Goal: Transaction & Acquisition: Purchase product/service

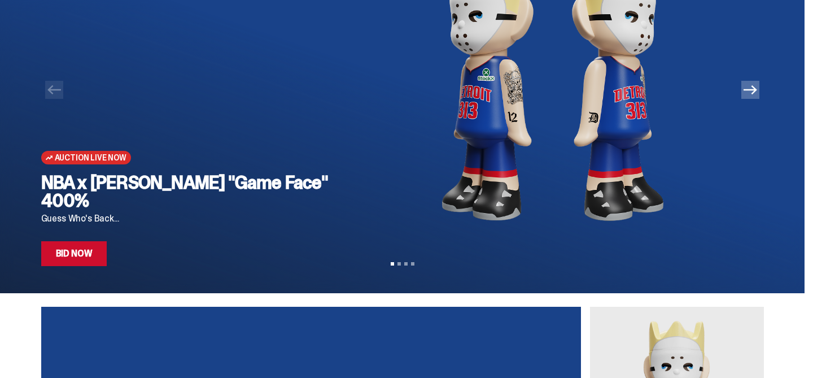
scroll to position [62, 0]
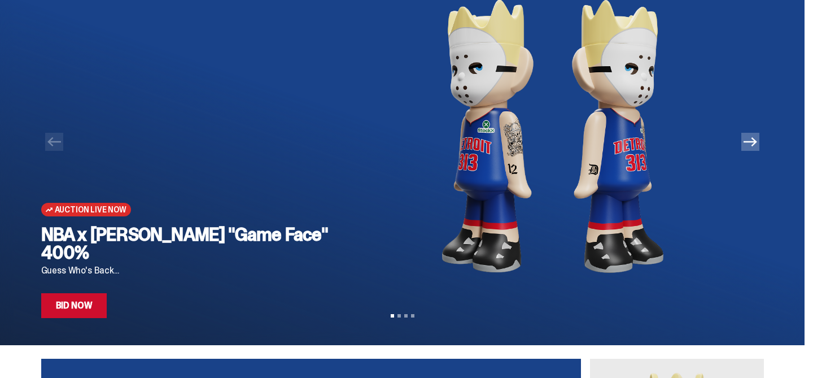
click at [754, 145] on icon "Next" at bounding box center [750, 142] width 14 height 14
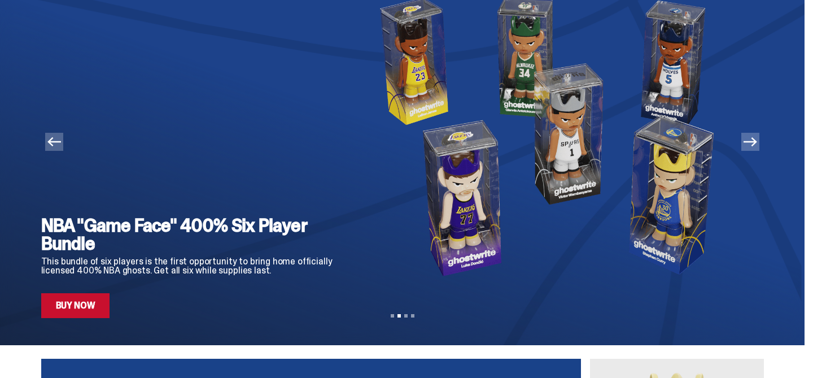
click at [757, 143] on icon "Next" at bounding box center [750, 142] width 14 height 14
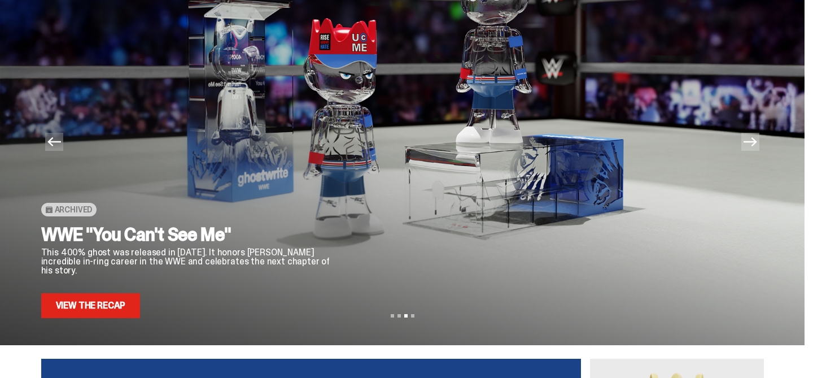
click at [757, 143] on icon "Next" at bounding box center [750, 142] width 14 height 14
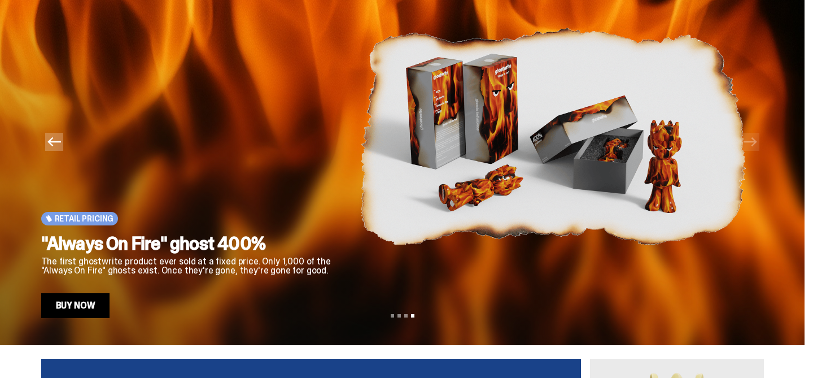
click at [51, 147] on icon "Previous" at bounding box center [54, 142] width 14 height 14
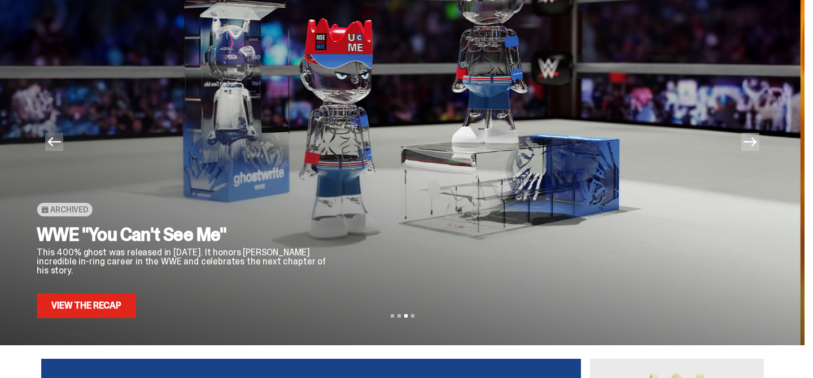
click at [51, 147] on icon "Previous" at bounding box center [54, 142] width 14 height 14
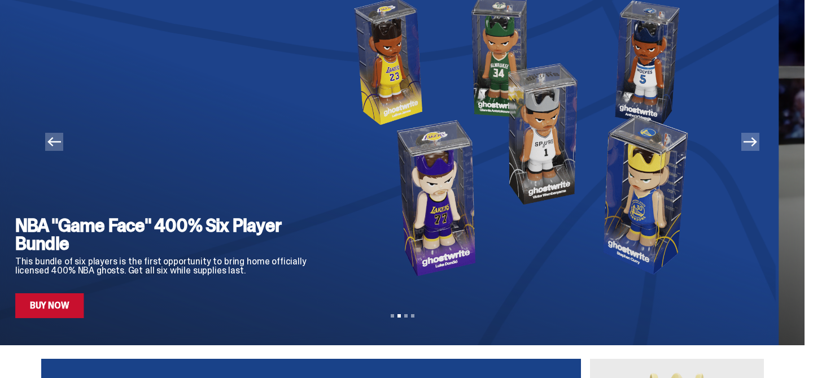
click at [51, 147] on icon "Previous" at bounding box center [54, 142] width 14 height 14
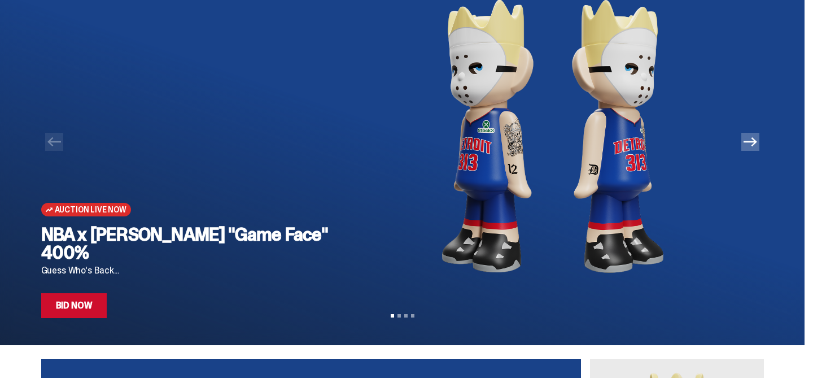
click at [85, 315] on link "Bid Now" at bounding box center [74, 305] width 66 height 25
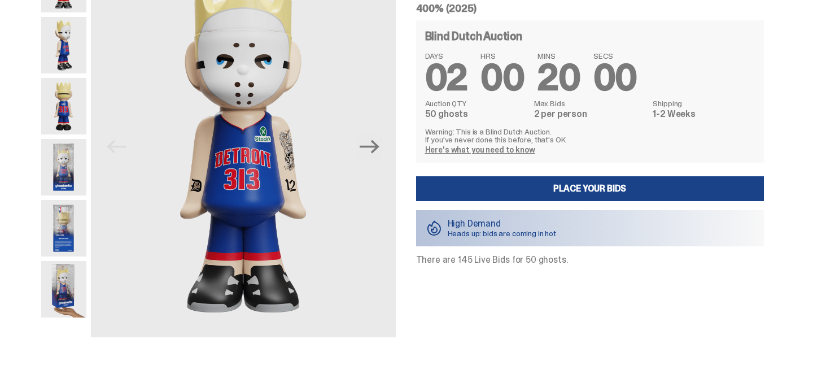
scroll to position [75, 0]
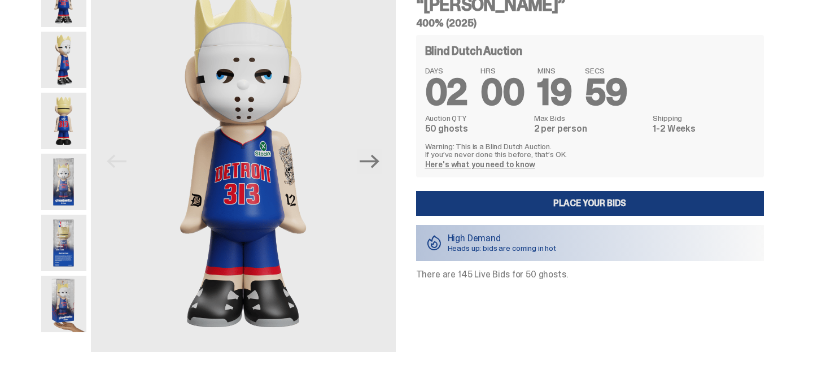
click at [562, 191] on link "Place your Bids" at bounding box center [590, 203] width 348 height 25
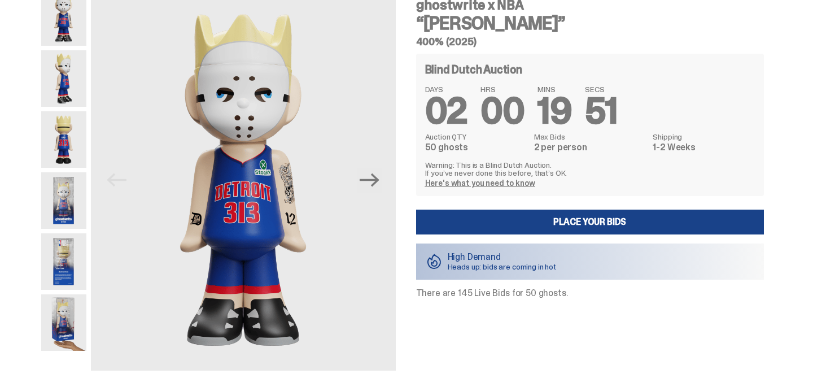
scroll to position [57, 0]
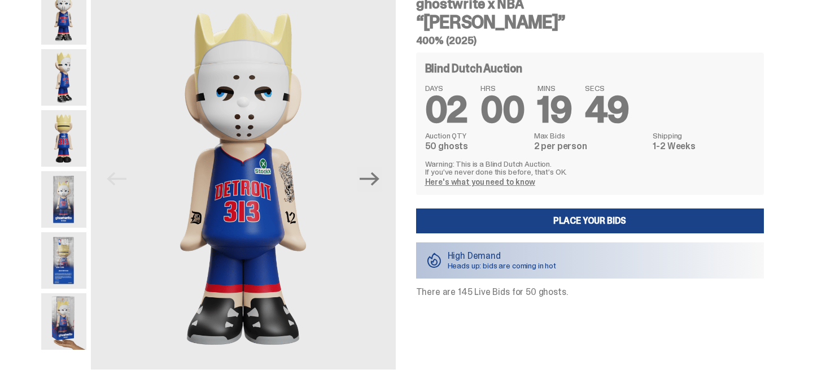
click at [516, 180] on link "Here's what you need to know" at bounding box center [480, 182] width 110 height 10
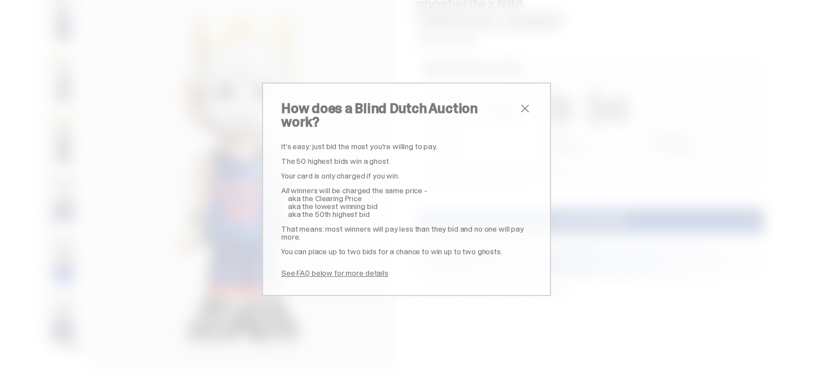
click at [528, 115] on span "close" at bounding box center [525, 109] width 14 height 14
